Goal: Information Seeking & Learning: Find specific fact

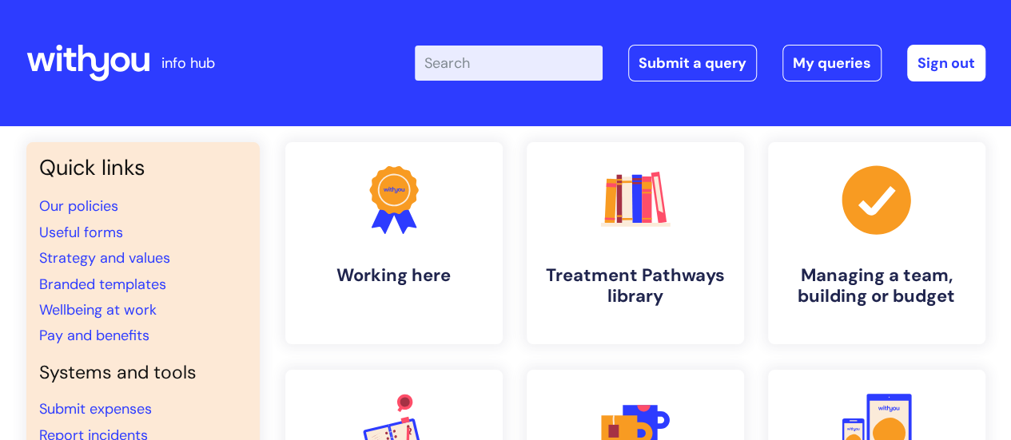
click at [508, 66] on input "Enter your search term here..." at bounding box center [509, 63] width 188 height 35
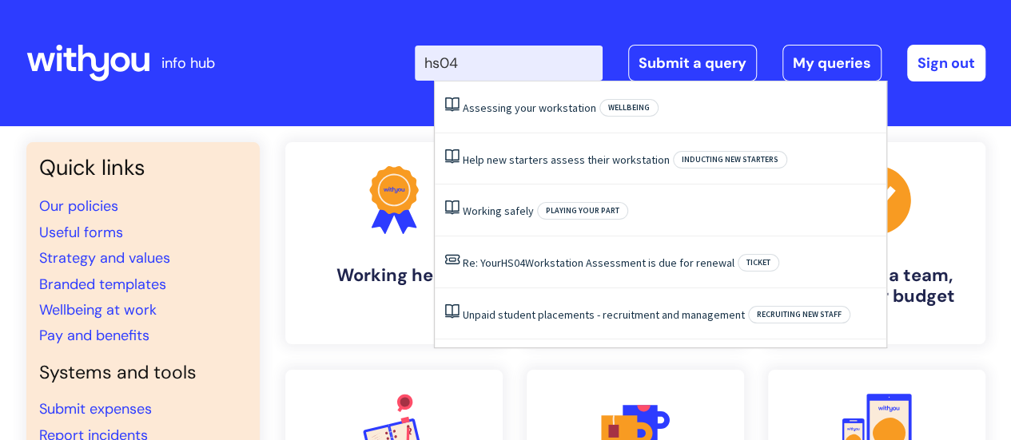
type input "hs04"
click button "Search" at bounding box center [0, 0] width 0 height 0
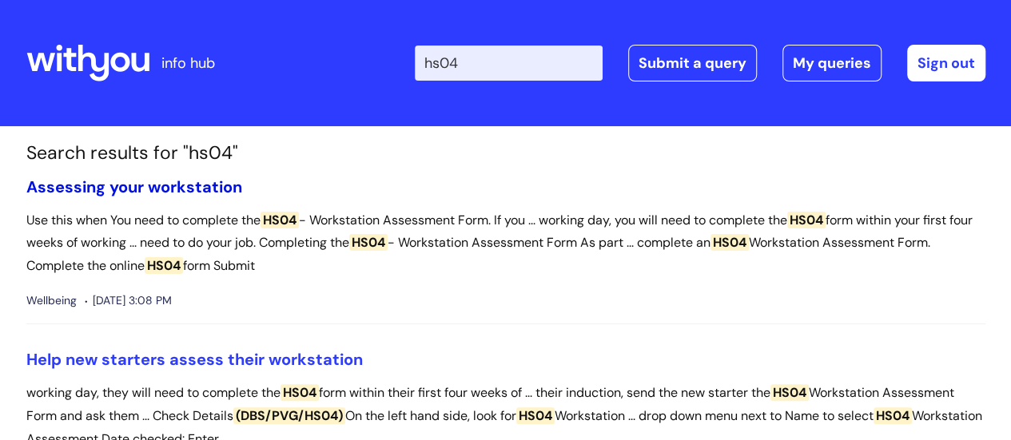
click at [170, 188] on link "Assessing your workstation" at bounding box center [134, 187] width 216 height 21
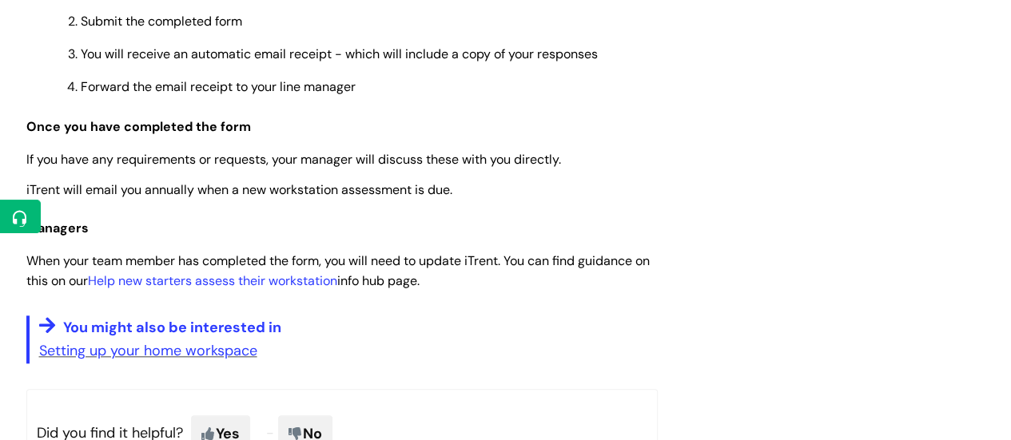
scroll to position [639, 0]
